Goal: Check status: Check status

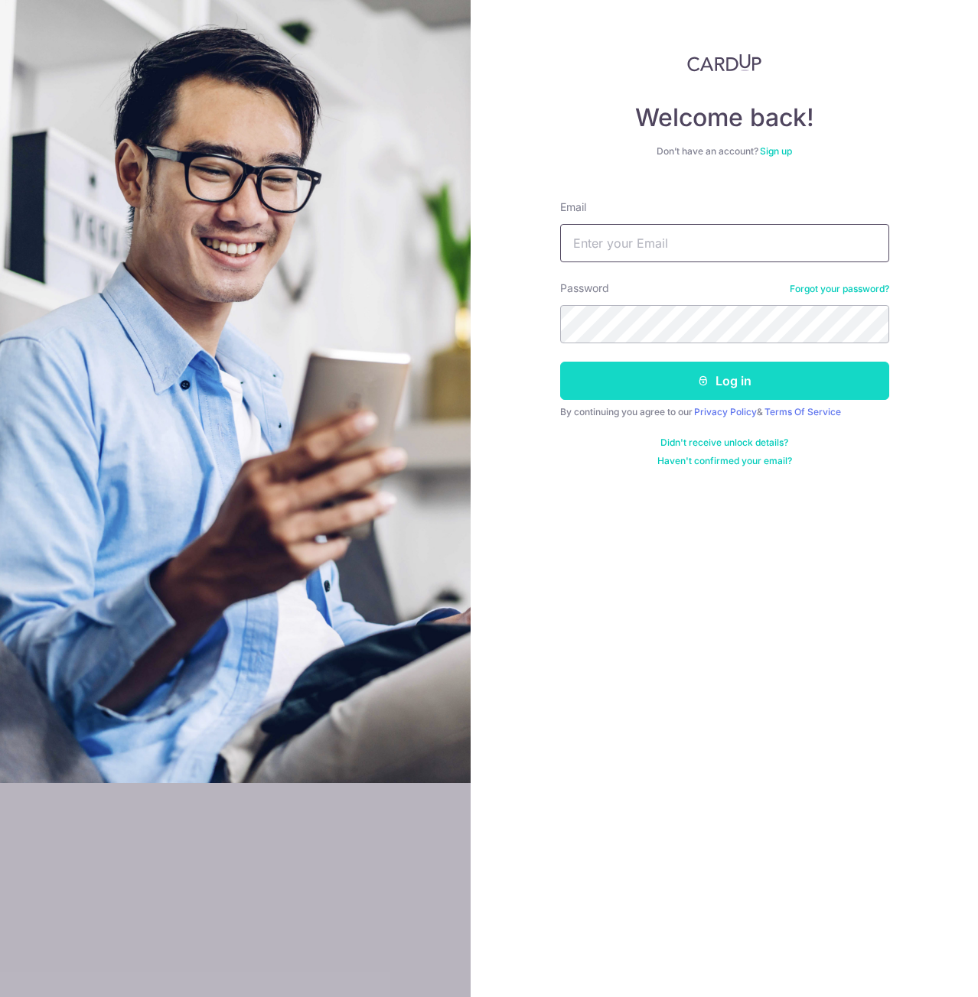
type input "[EMAIL_ADDRESS][DOMAIN_NAME]"
click at [667, 386] on button "Log in" at bounding box center [724, 381] width 329 height 38
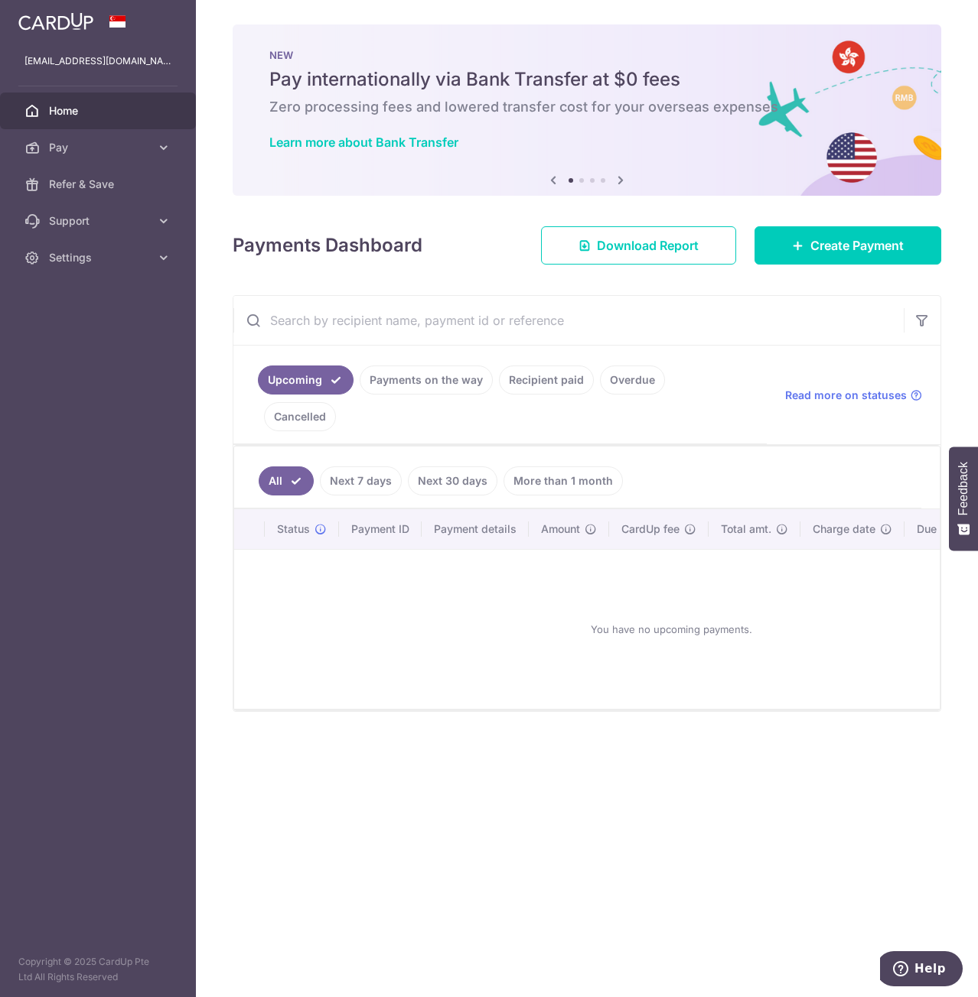
click at [520, 376] on link "Recipient paid" at bounding box center [546, 380] width 95 height 29
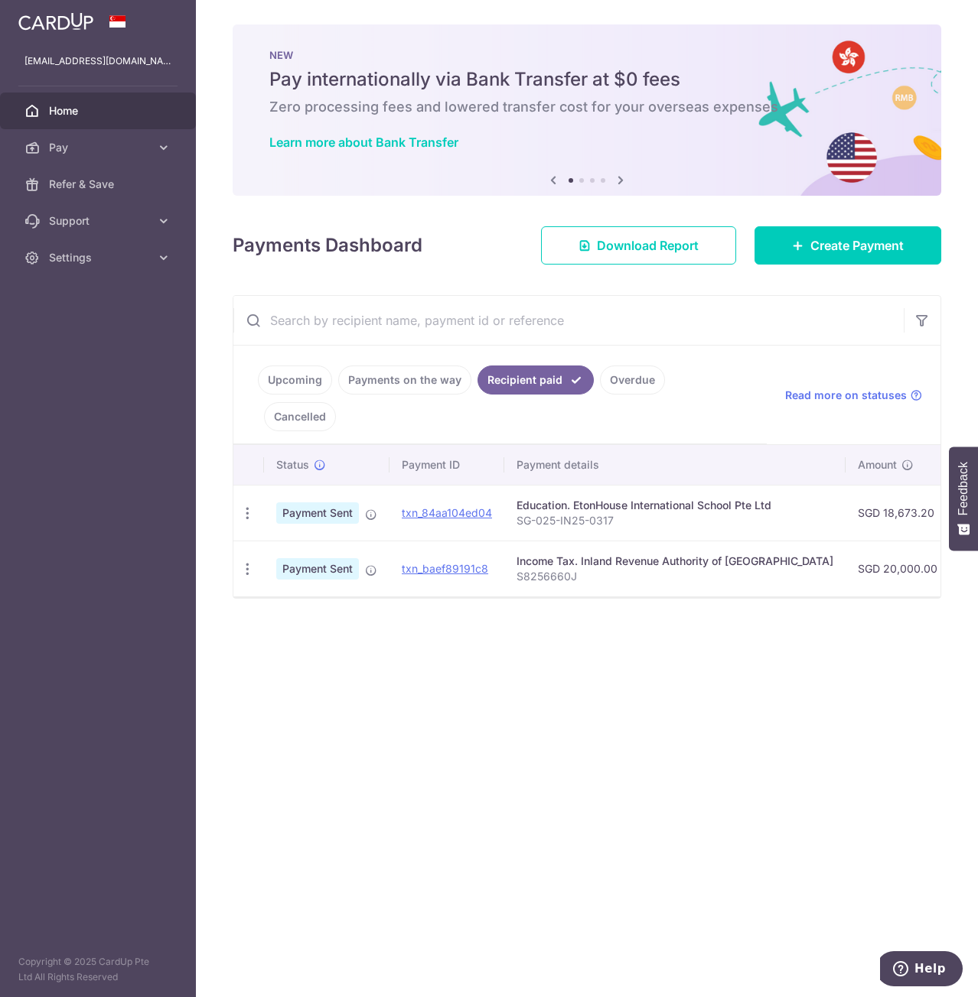
click at [419, 370] on link "Payments on the way" at bounding box center [404, 380] width 133 height 29
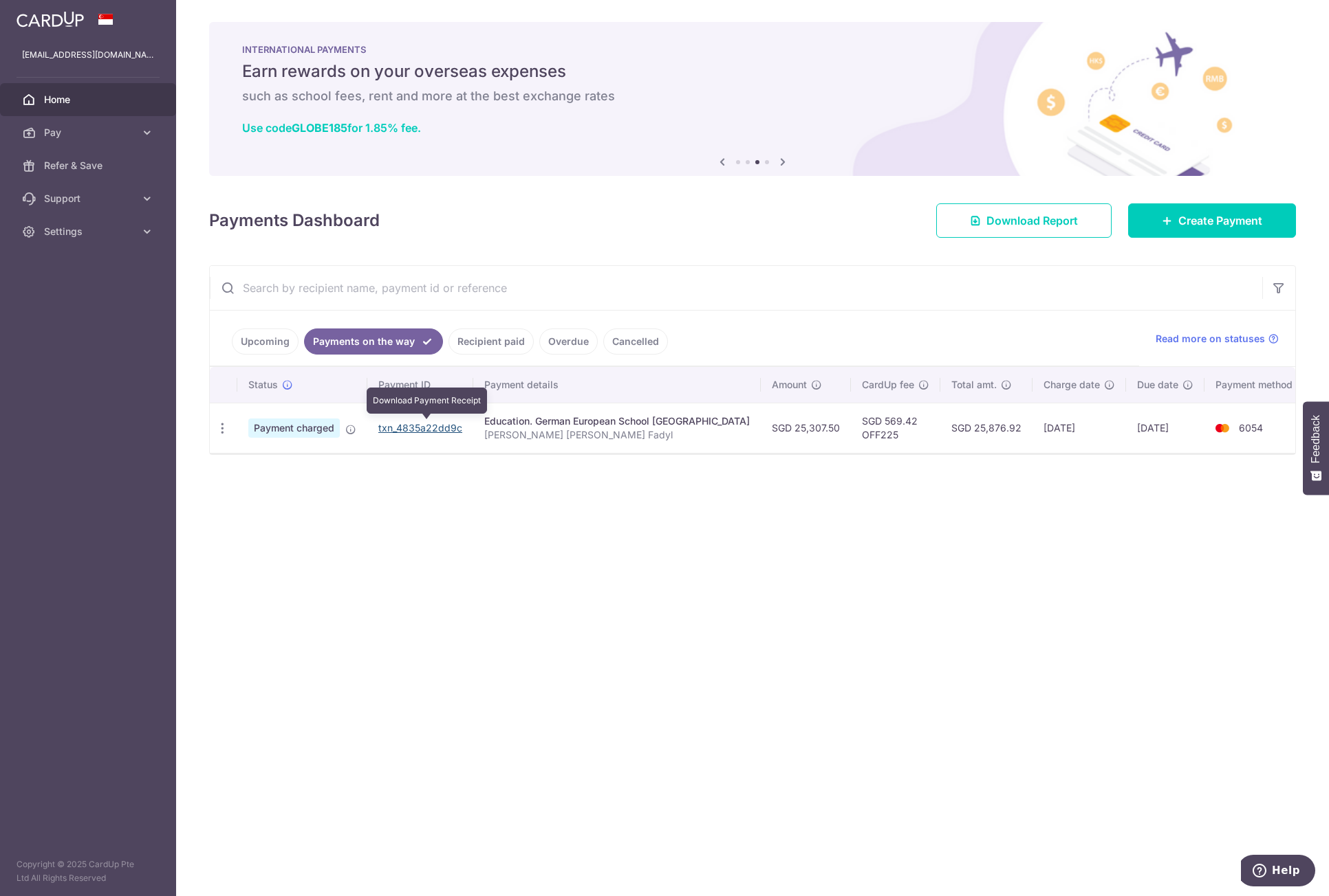
drag, startPoint x: 406, startPoint y: 428, endPoint x: 711, endPoint y: 79, distance: 463.5
click at [406, 428] on link "txn_4835a22dd9c" at bounding box center [420, 428] width 84 height 12
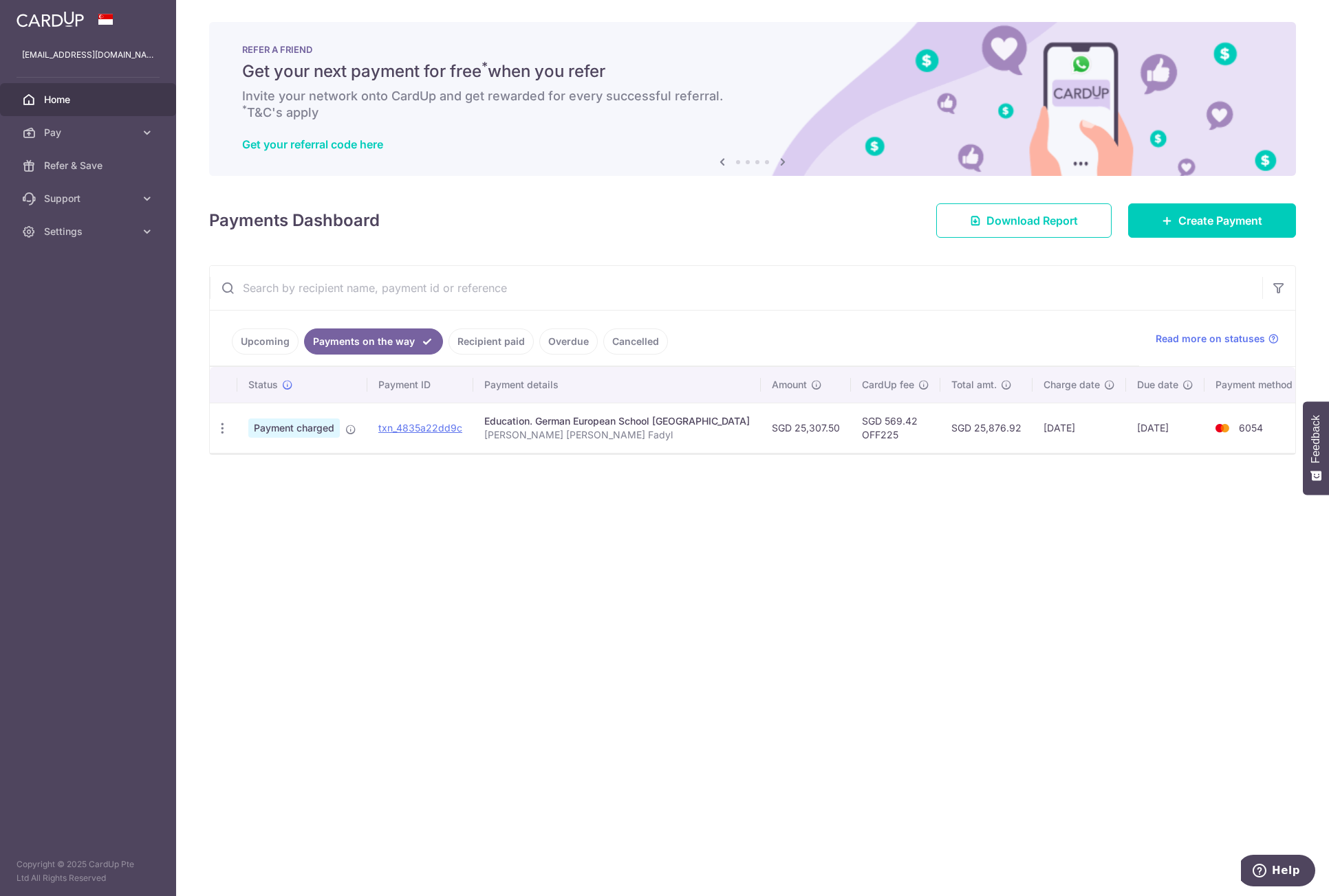
click at [879, 550] on div "× Pause Schedule Pause all future payments in this series Pause just this one p…" at bounding box center [753, 448] width 1153 height 896
click at [560, 212] on div "Payments Dashboard Download Report Create Payment" at bounding box center [753, 217] width 1087 height 40
